Goal: Task Accomplishment & Management: Manage account settings

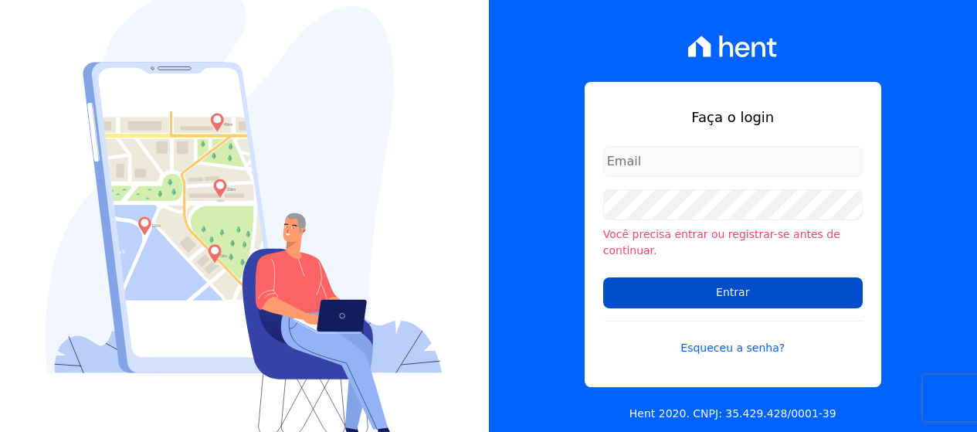
type input "[PERSON_NAME][EMAIL_ADDRESS][DOMAIN_NAME]"
click at [708, 291] on input "Entrar" at bounding box center [733, 292] width 260 height 31
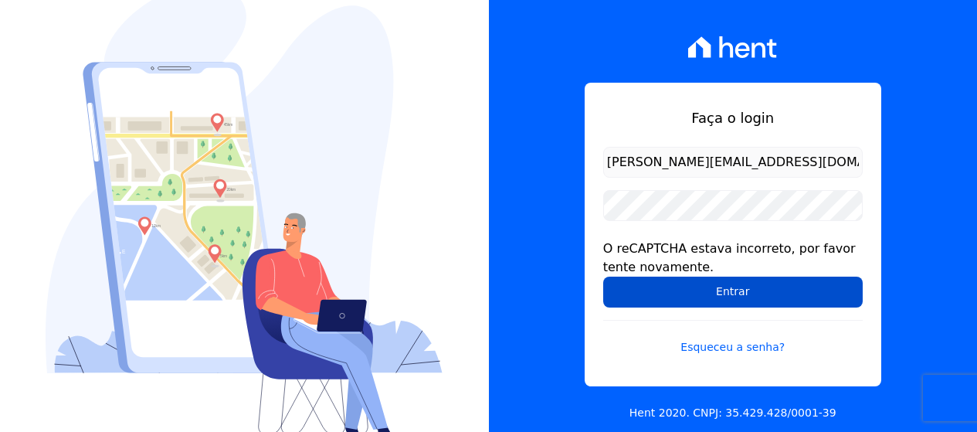
click at [678, 287] on input "Entrar" at bounding box center [733, 292] width 260 height 31
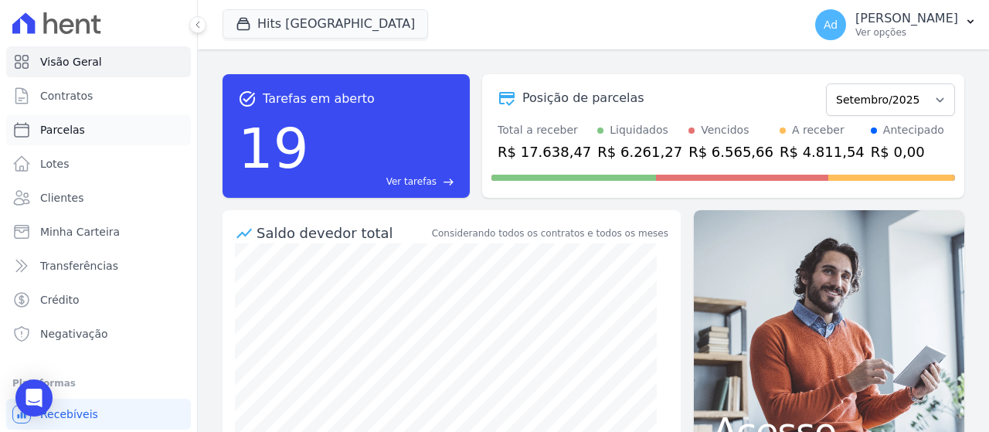
click at [95, 131] on link "Parcelas" at bounding box center [98, 129] width 185 height 31
select select
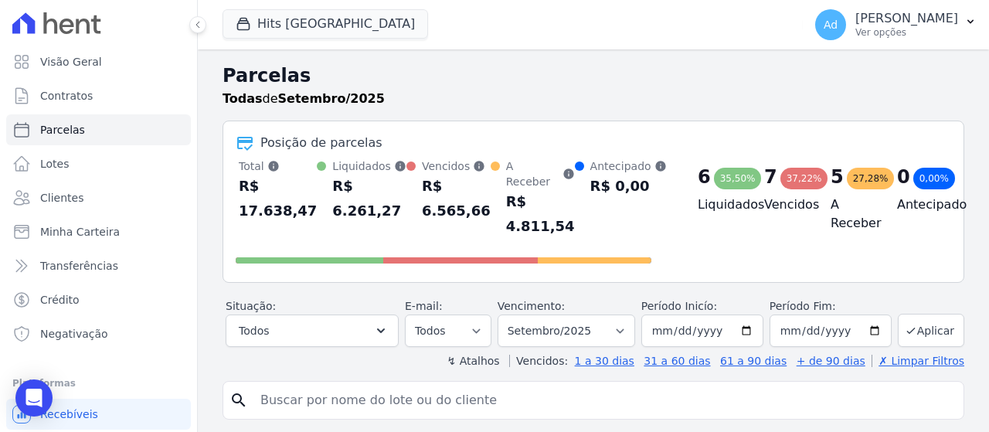
click at [399, 402] on input "search" at bounding box center [604, 400] width 706 height 31
type input "201"
select select
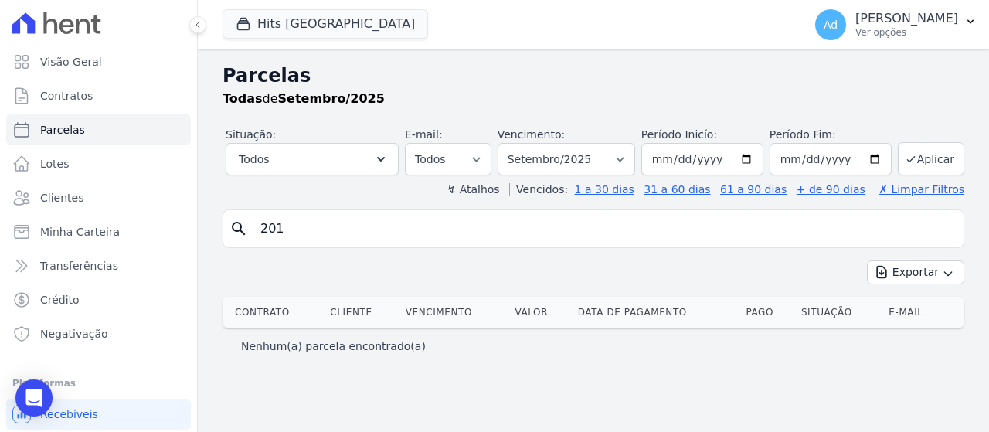
drag, startPoint x: 318, startPoint y: 233, endPoint x: 218, endPoint y: 230, distance: 99.7
click at [218, 230] on div "Parcelas Todas de Setembro/2025 Situação: Agendado Em Aberto Pago Processando C…" at bounding box center [593, 240] width 791 height 382
click at [81, 194] on link "Clientes" at bounding box center [98, 197] width 185 height 31
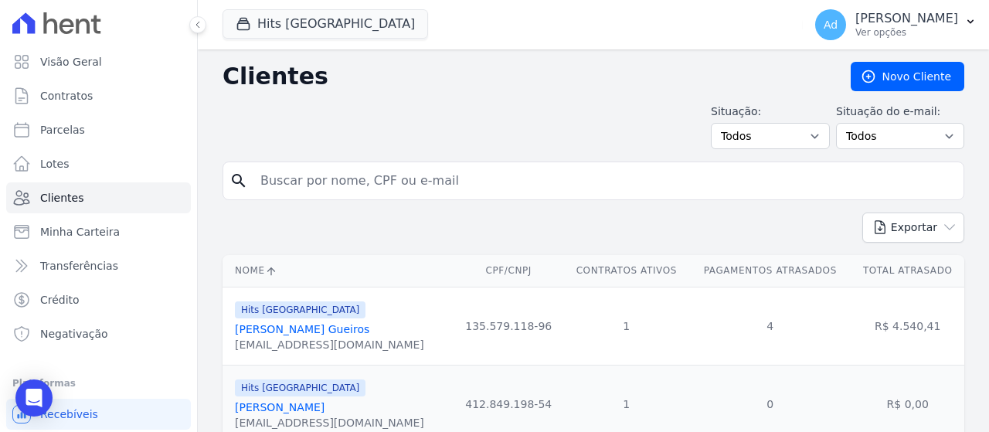
click at [433, 176] on input "search" at bounding box center [604, 180] width 706 height 31
type input "[PERSON_NAME]"
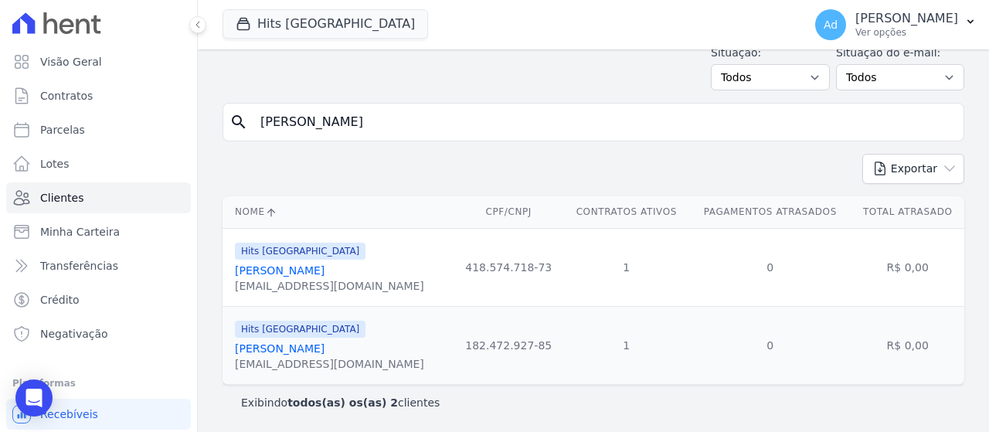
click at [352, 339] on div "Hits [GEOGRAPHIC_DATA] [PERSON_NAME] [EMAIL_ADDRESS][DOMAIN_NAME]" at bounding box center [329, 345] width 189 height 53
click at [325, 346] on link "[PERSON_NAME]" at bounding box center [280, 348] width 90 height 12
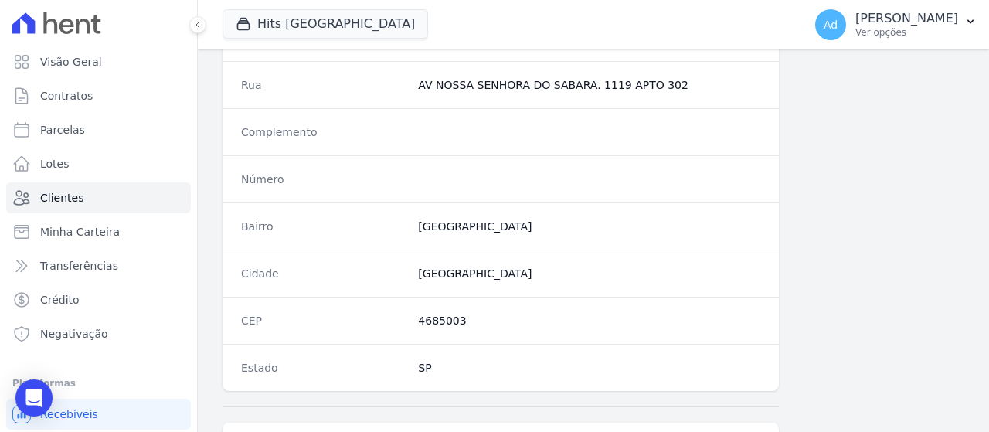
scroll to position [1026, 0]
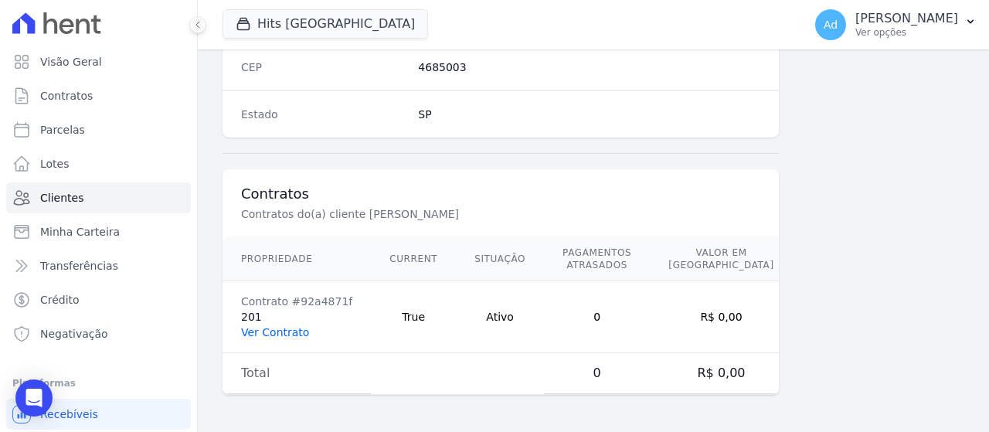
click at [282, 334] on link "Ver Contrato" at bounding box center [275, 332] width 68 height 12
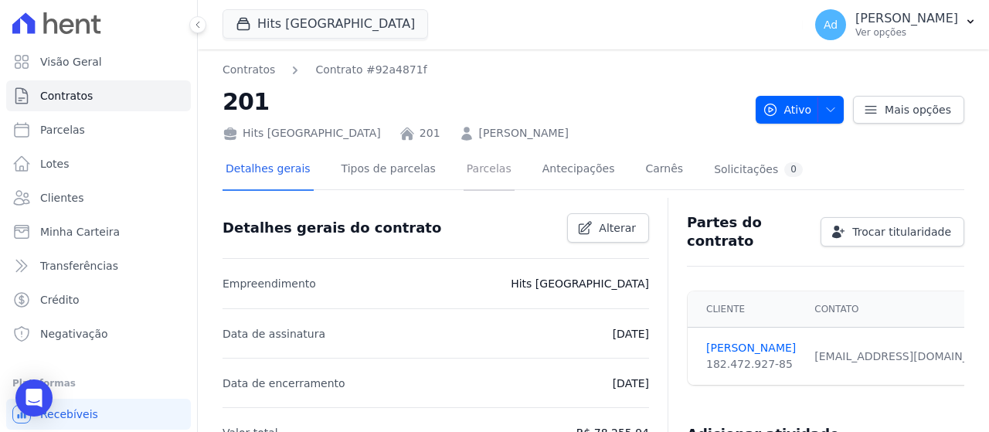
click at [464, 174] on link "Parcelas" at bounding box center [489, 170] width 51 height 41
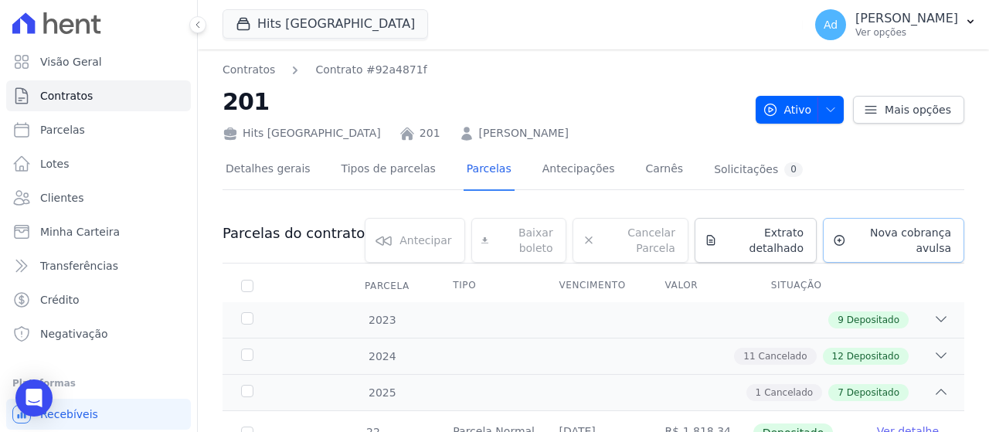
click at [866, 234] on span "Nova cobrança avulsa" at bounding box center [901, 240] width 99 height 31
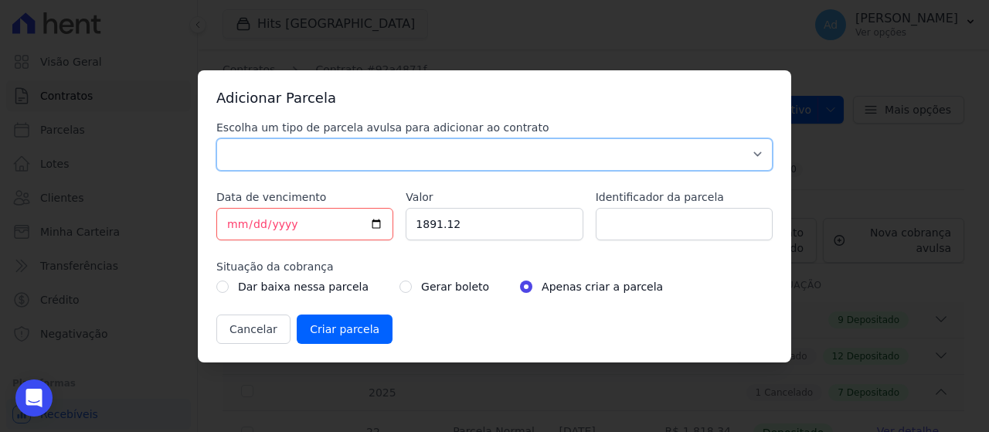
click at [471, 157] on select "Parcela Normal Sinal Caução Intercalada Chaves Pré Chaves Pós Chaves Taxas Quit…" at bounding box center [494, 154] width 556 height 32
select select "standard"
click at [216, 138] on select "Parcela Normal Sinal Caução Intercalada Chaves Pré Chaves Pós Chaves Taxas Quit…" at bounding box center [494, 154] width 556 height 32
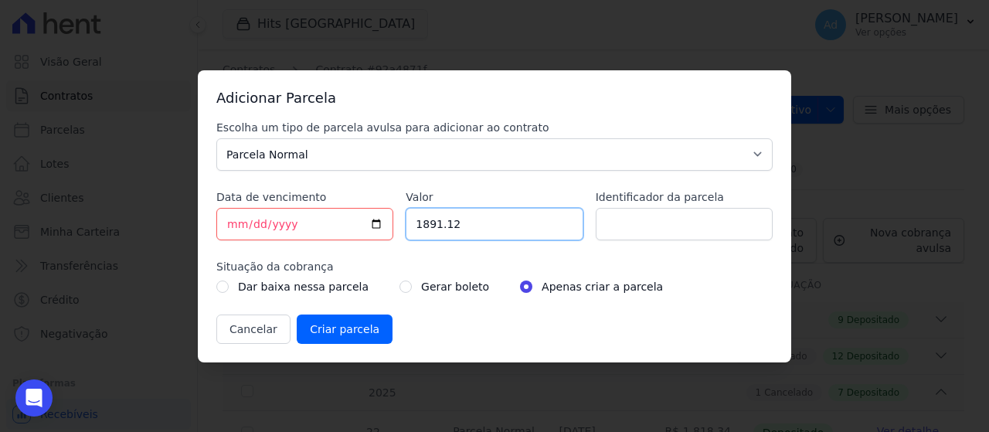
drag, startPoint x: 481, startPoint y: 218, endPoint x: 364, endPoint y: 202, distance: 118.5
click at [364, 202] on div "Escolha um tipo de parcela avulsa para adicionar ao contrato Parcela Normal Sin…" at bounding box center [494, 232] width 556 height 224
type input "1945.56"
click at [662, 211] on input "Identificador da parcela" at bounding box center [684, 224] width 177 height 32
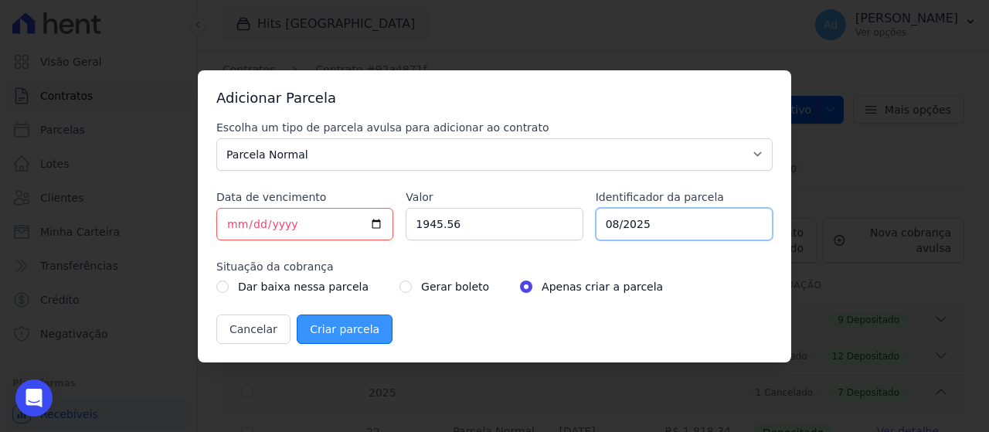
type input "08/2025"
click at [348, 331] on input "Criar parcela" at bounding box center [345, 328] width 96 height 29
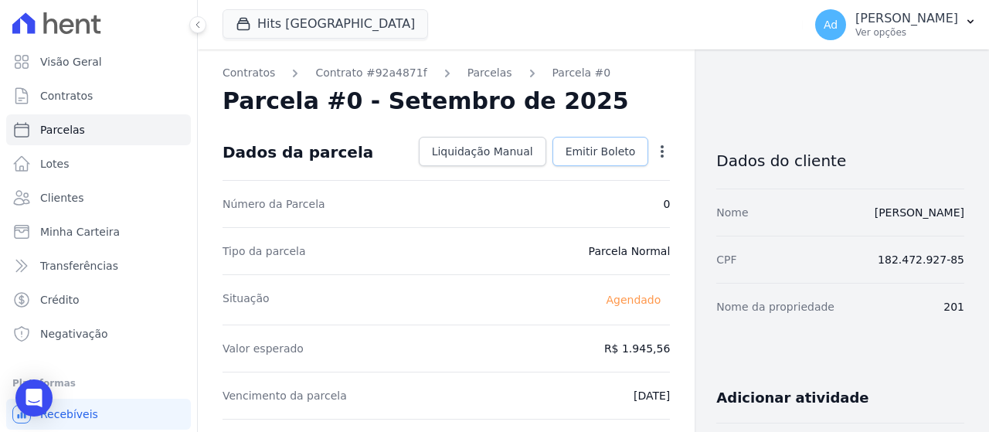
click at [616, 149] on span "Emitir Boleto" at bounding box center [601, 151] width 70 height 15
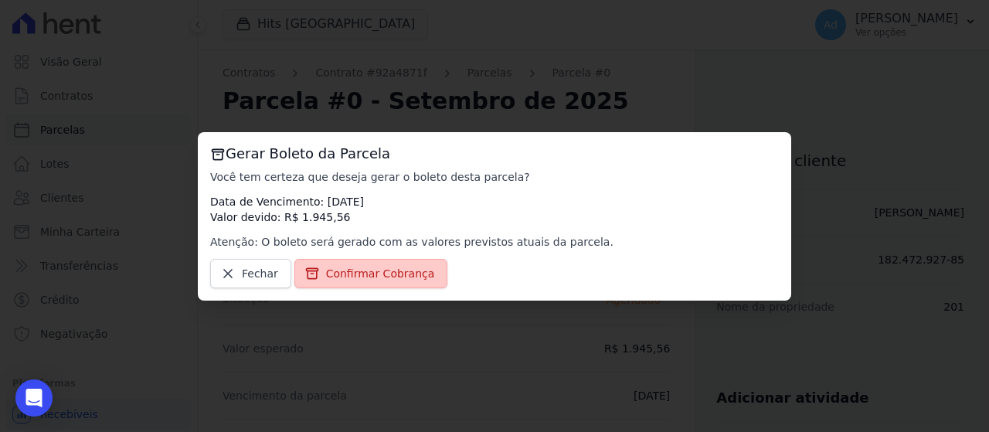
click at [409, 278] on span "Confirmar Cobrança" at bounding box center [380, 273] width 109 height 15
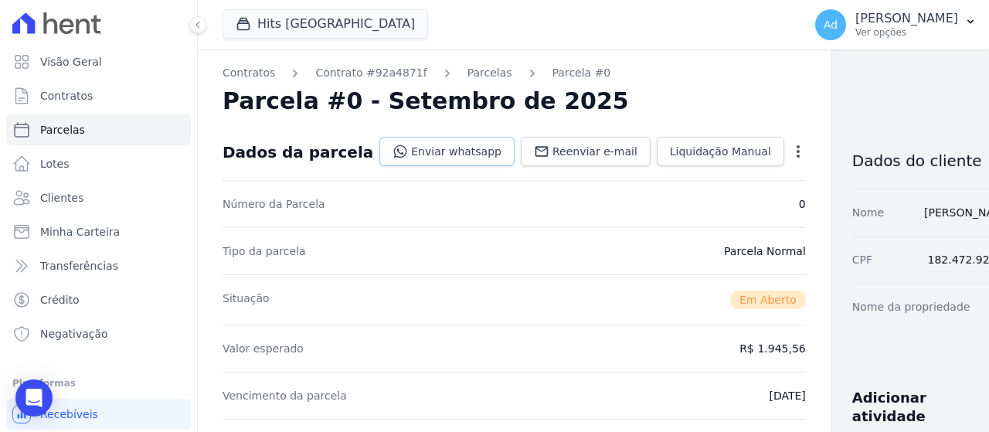
click at [428, 158] on link "Enviar whatsapp" at bounding box center [446, 151] width 135 height 29
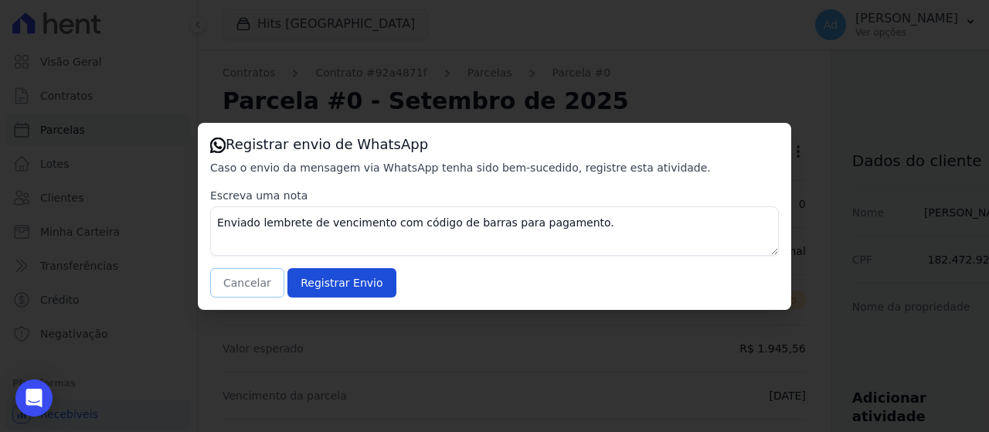
click at [253, 287] on button "Cancelar" at bounding box center [247, 282] width 74 height 29
